Goal: Information Seeking & Learning: Learn about a topic

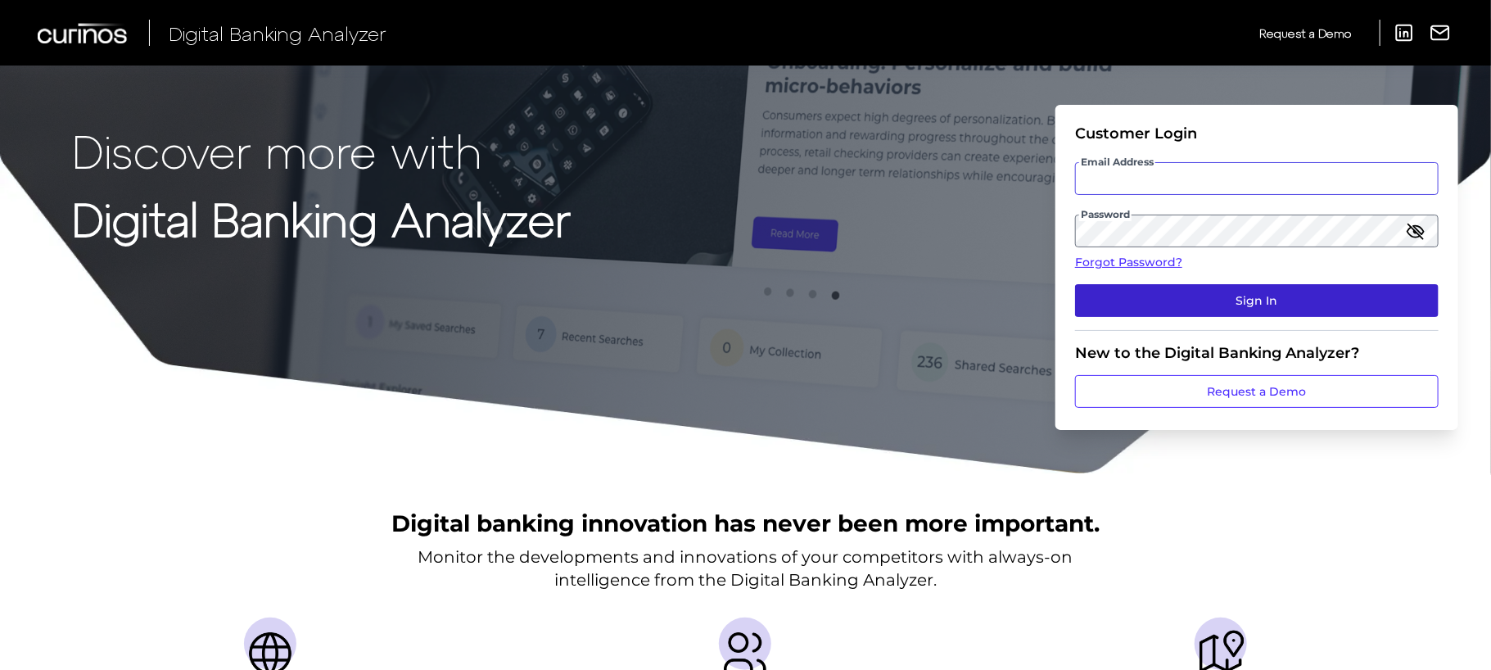
type input "[EMAIL_ADDRESS][PERSON_NAME][DOMAIN_NAME]"
click at [1314, 284] on button "Sign In" at bounding box center [1257, 300] width 364 height 33
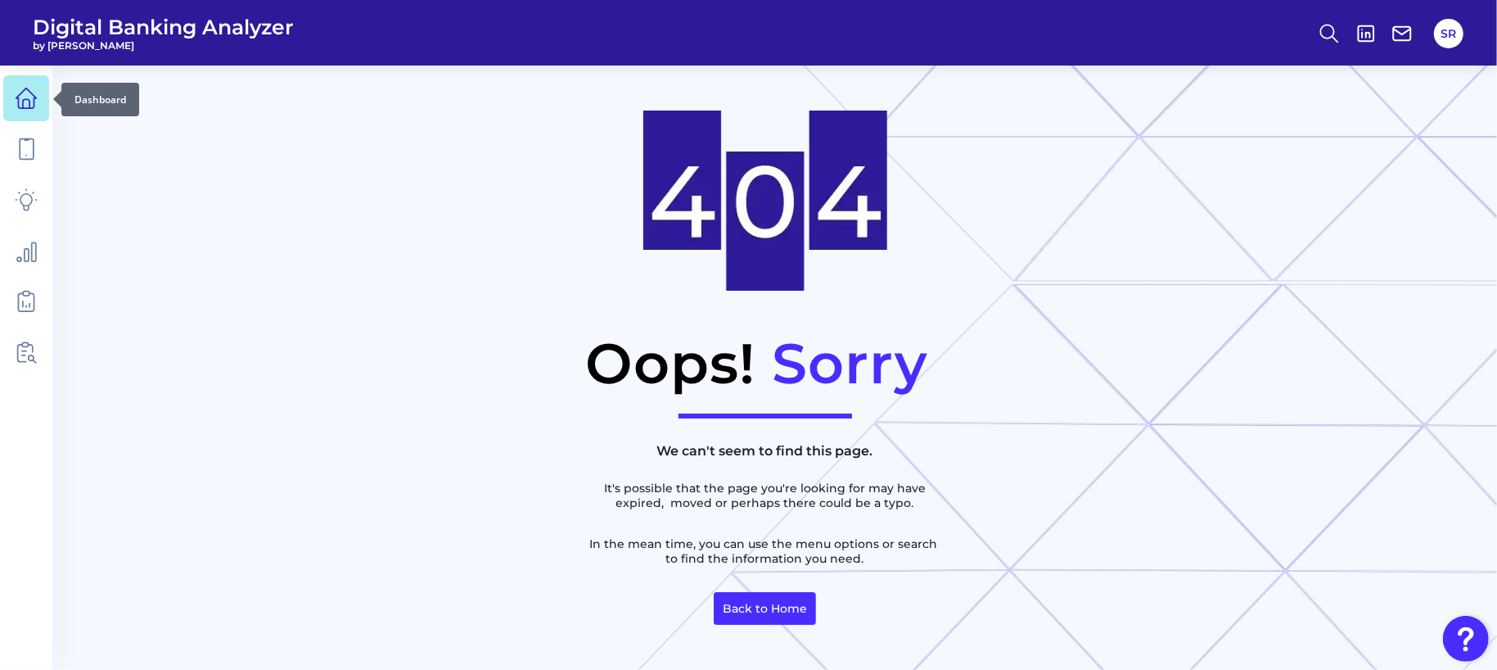
click at [27, 102] on icon at bounding box center [26, 98] width 23 height 23
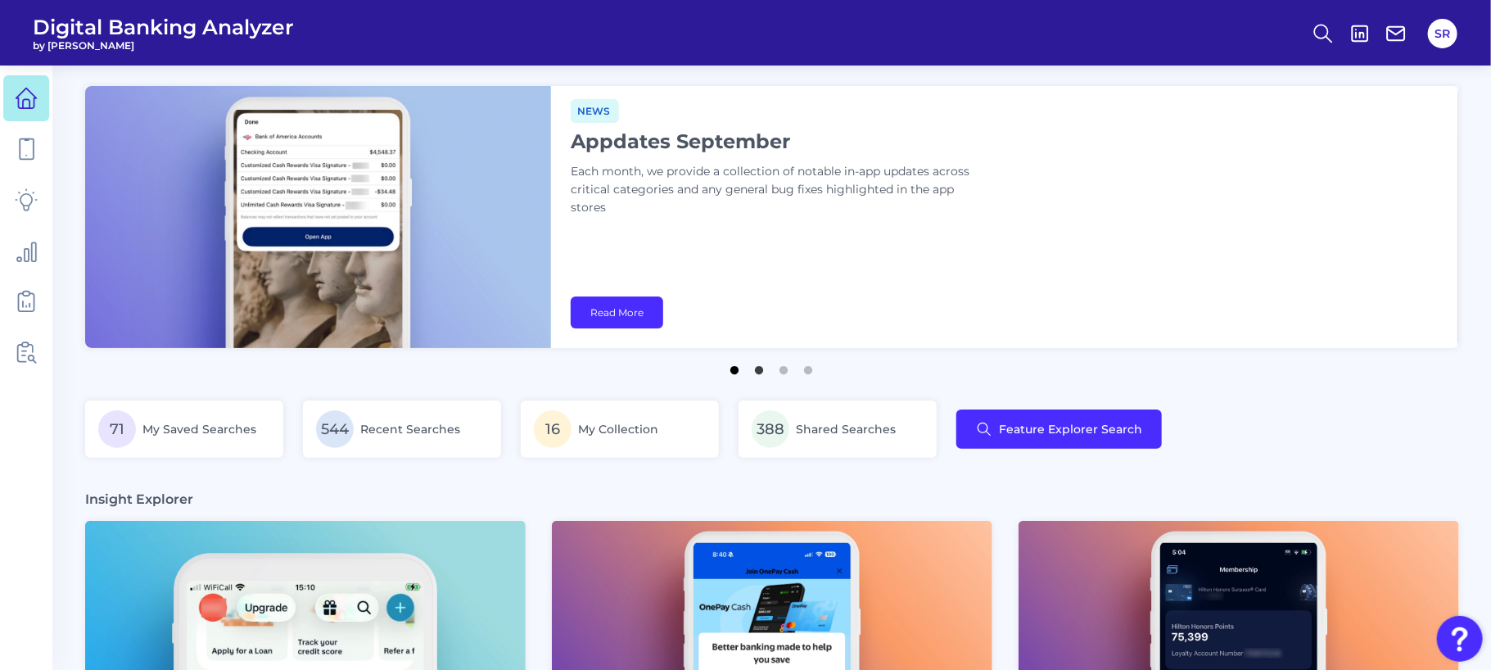
click at [736, 369] on button "1" at bounding box center [735, 366] width 16 height 16
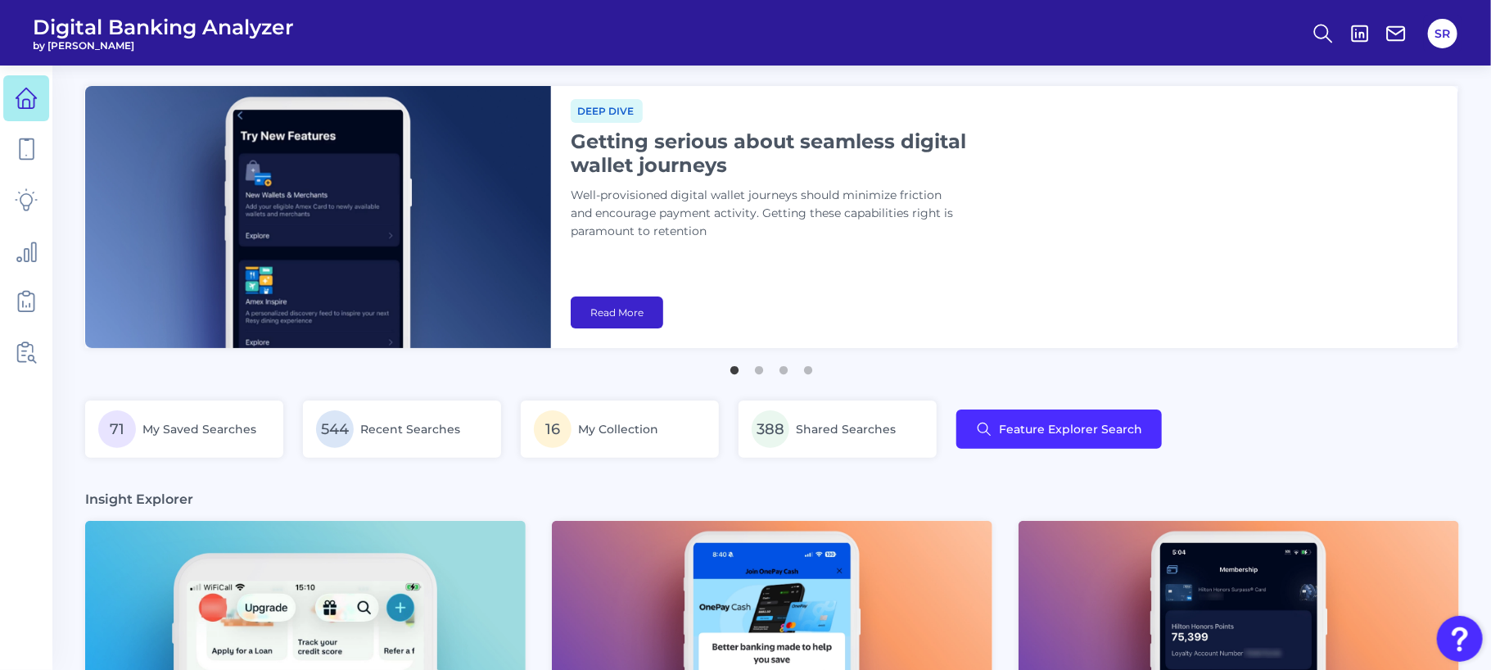
click at [640, 313] on link "Read More" at bounding box center [617, 312] width 93 height 32
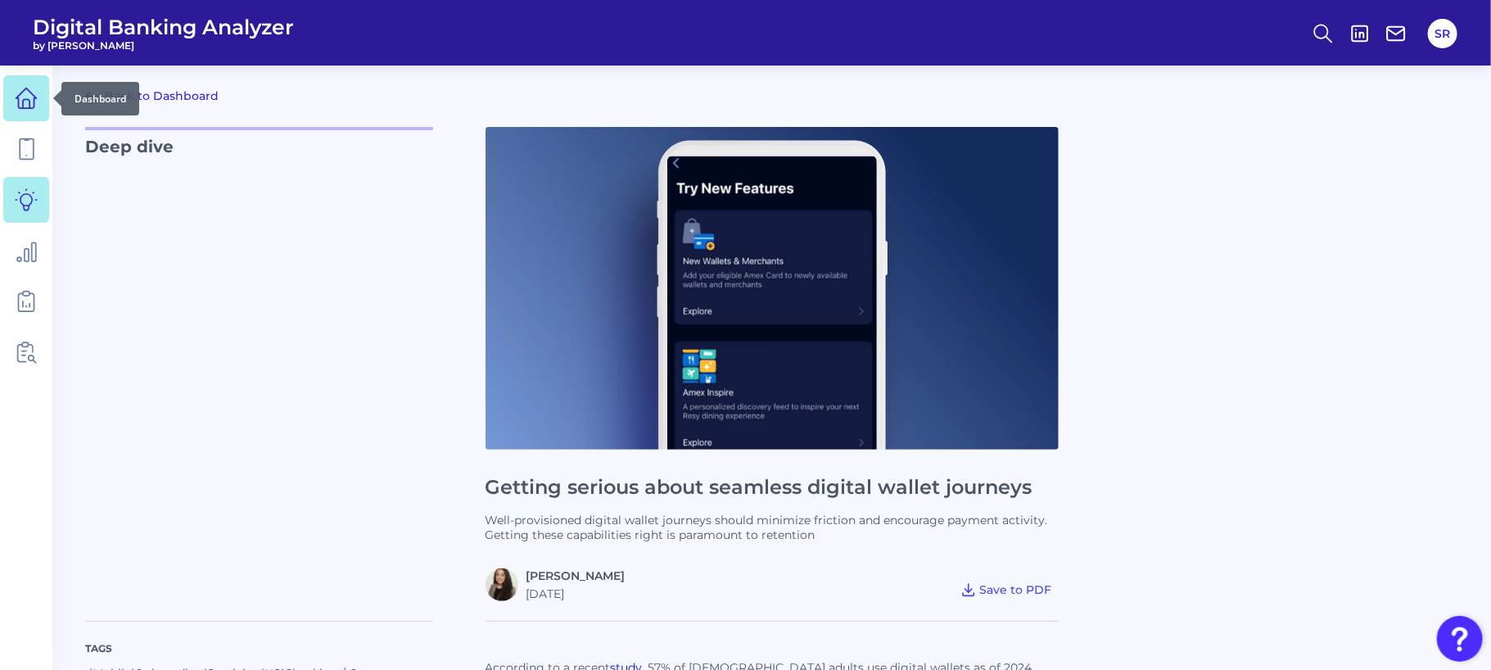
click at [31, 94] on icon at bounding box center [26, 98] width 20 height 20
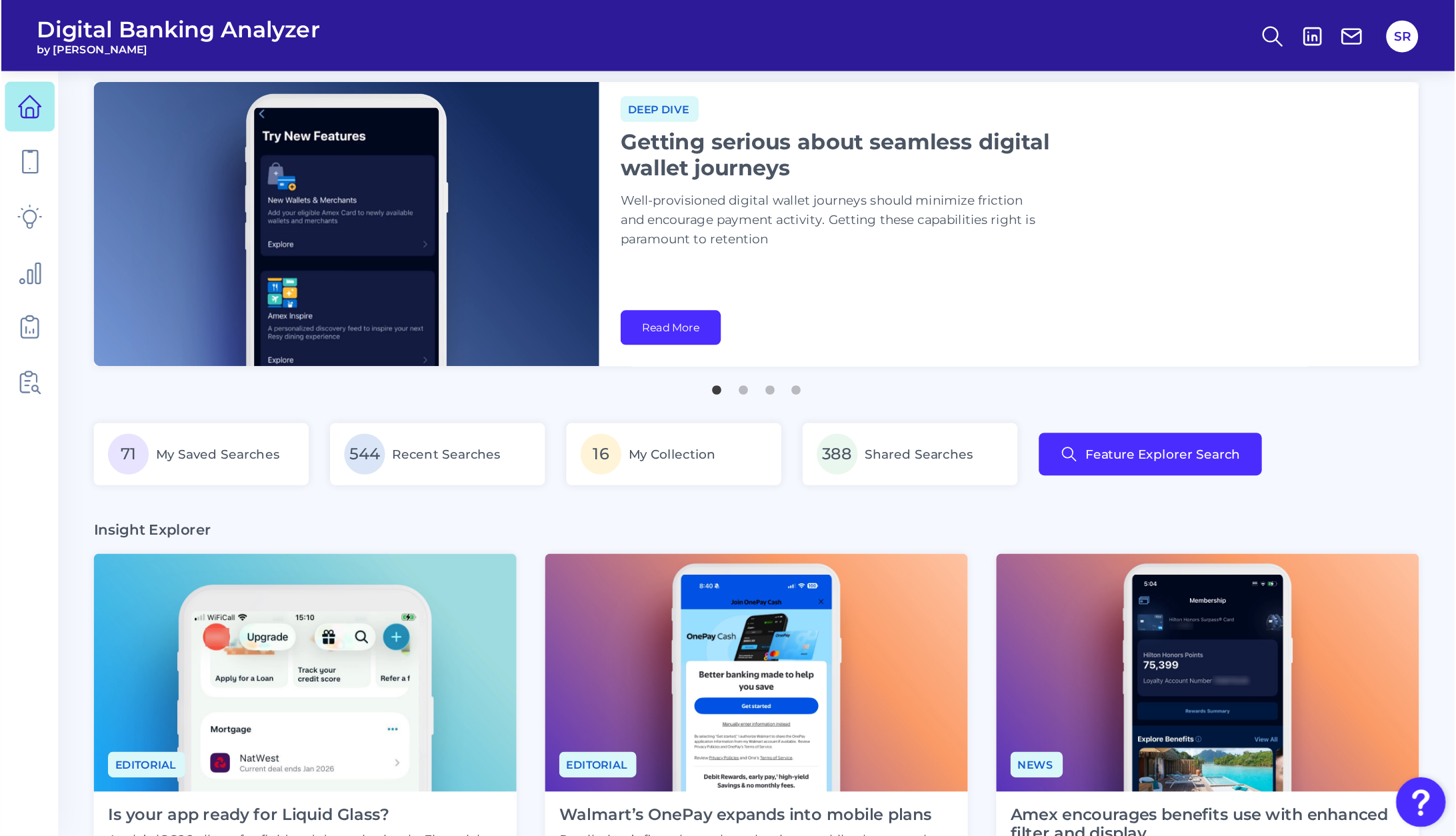
scroll to position [9, 0]
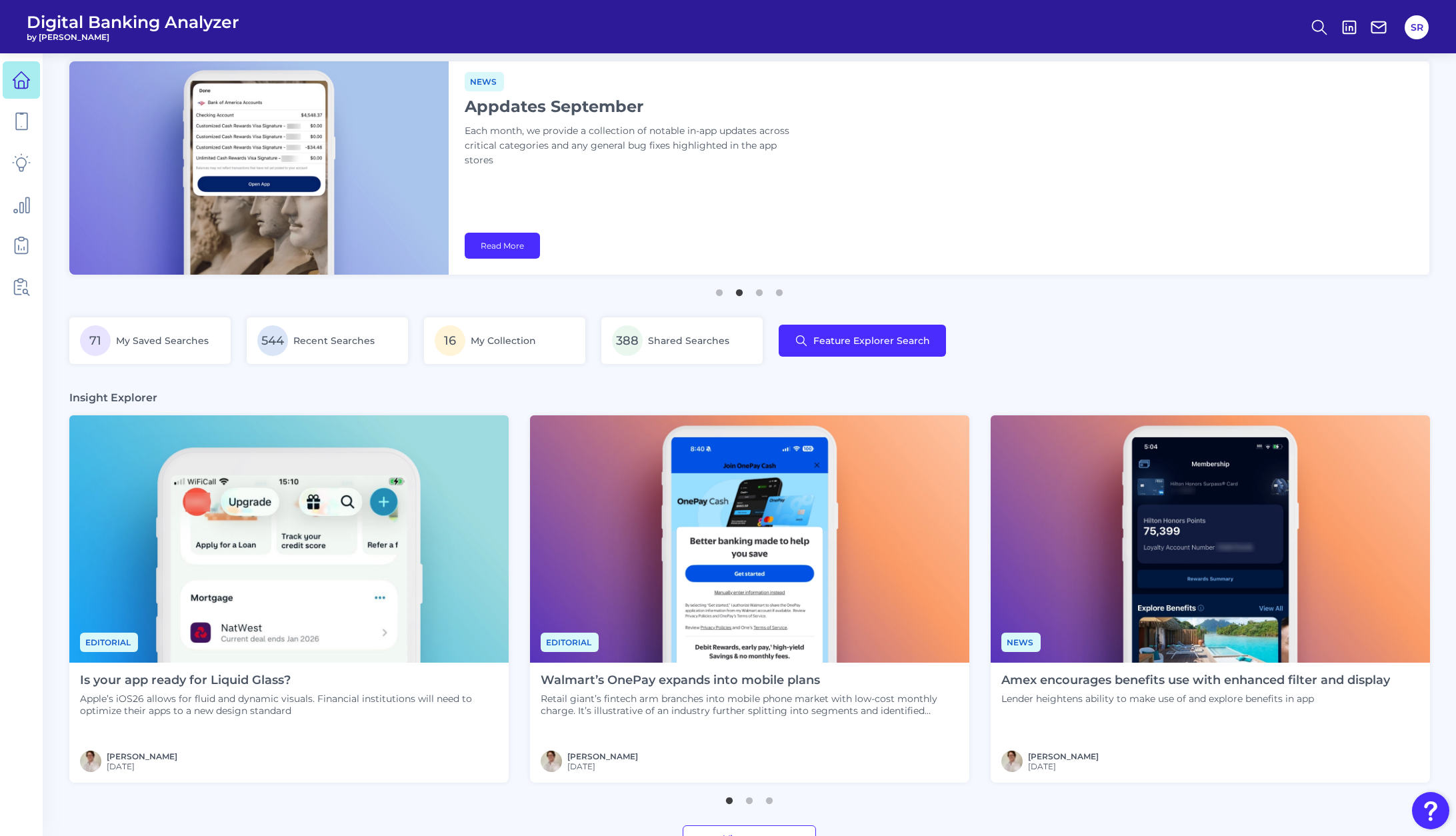
click at [27, 524] on nav at bounding box center [21, 444] width 42 height 782
click at [722, 295] on button "1" at bounding box center [719, 289] width 13 height 13
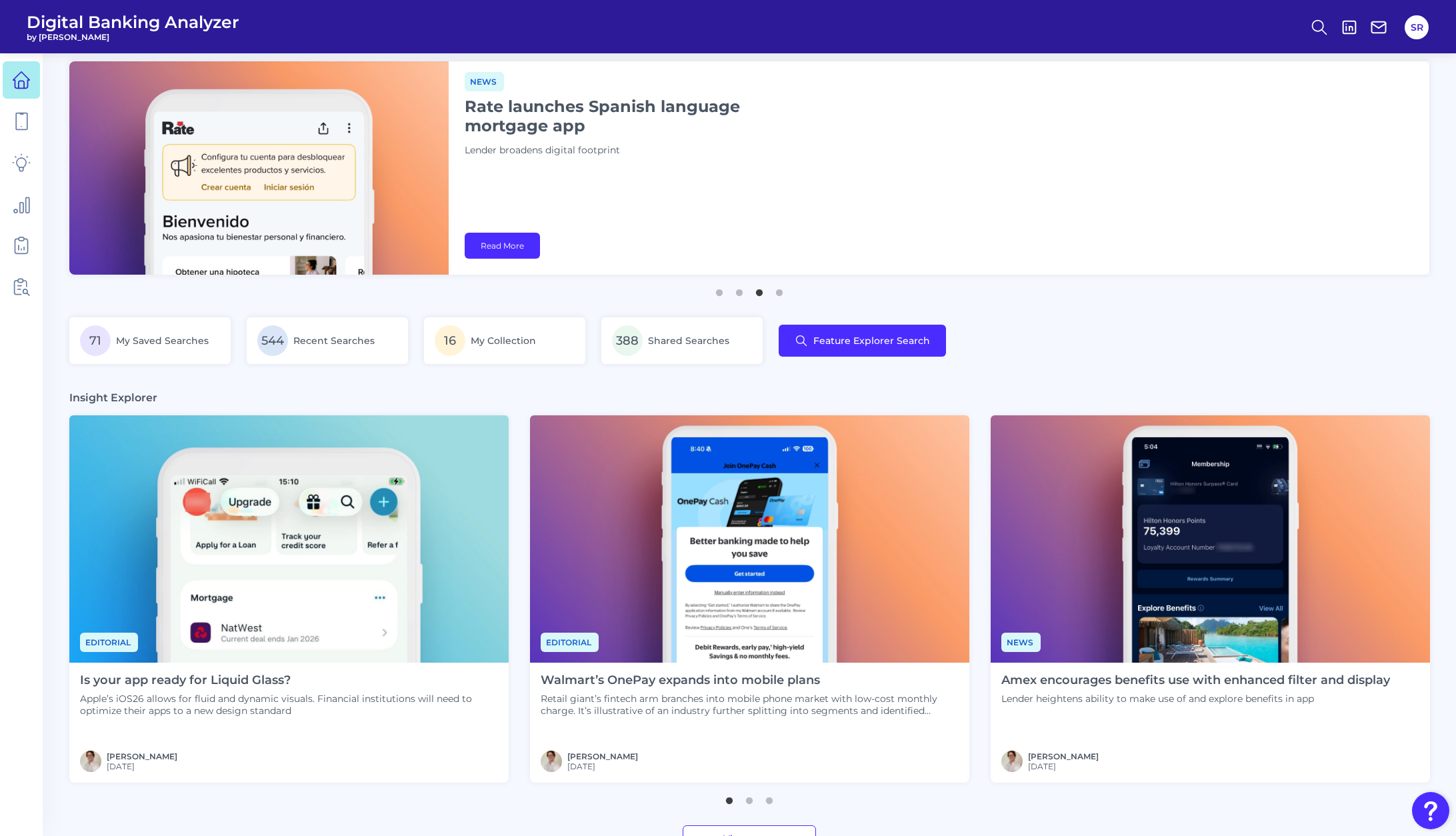
click at [33, 361] on nav at bounding box center [21, 444] width 42 height 782
click at [718, 289] on button "1" at bounding box center [719, 289] width 13 height 13
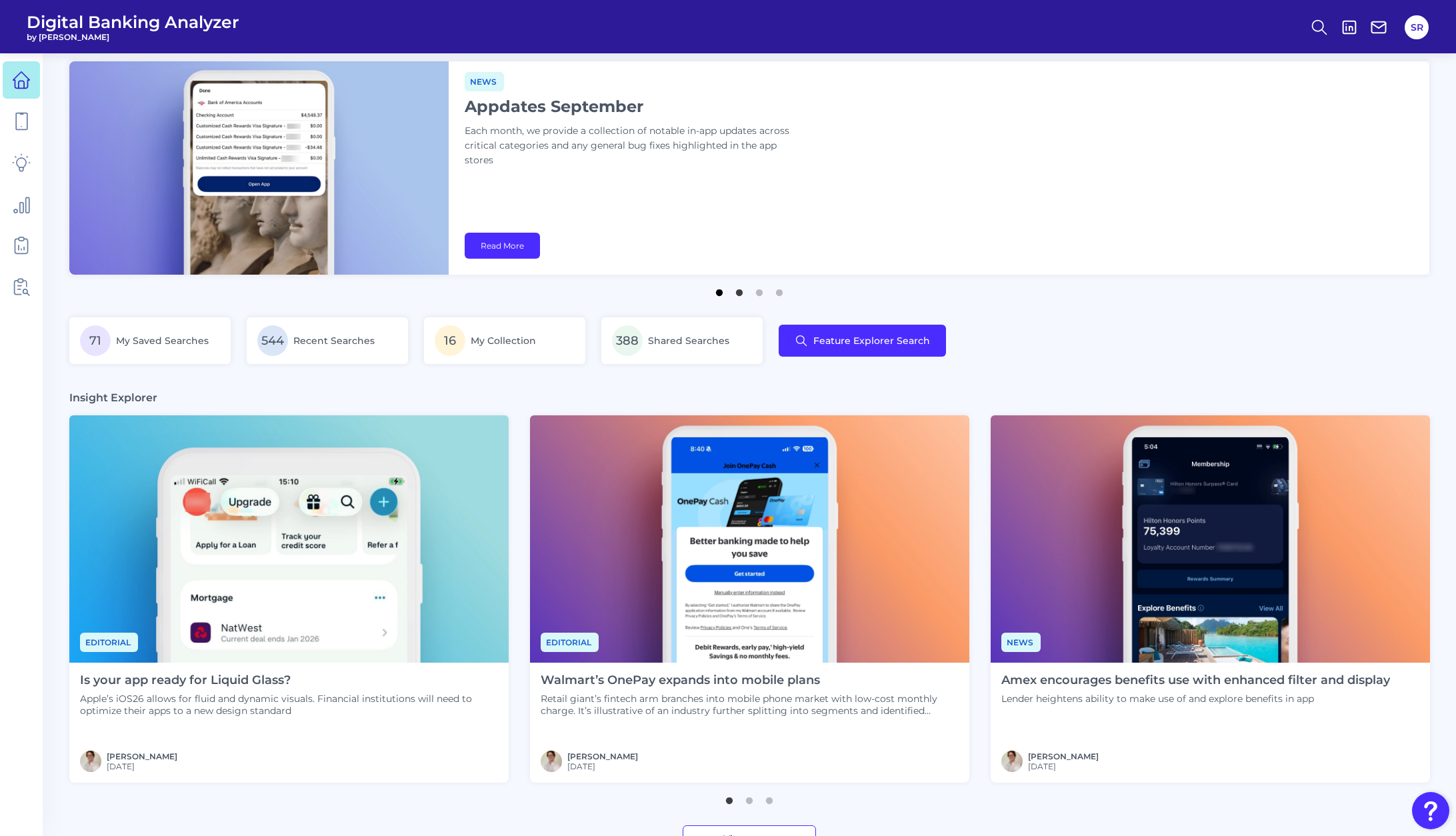
click at [717, 293] on button "1" at bounding box center [719, 289] width 13 height 13
